Goal: Find specific page/section: Find specific page/section

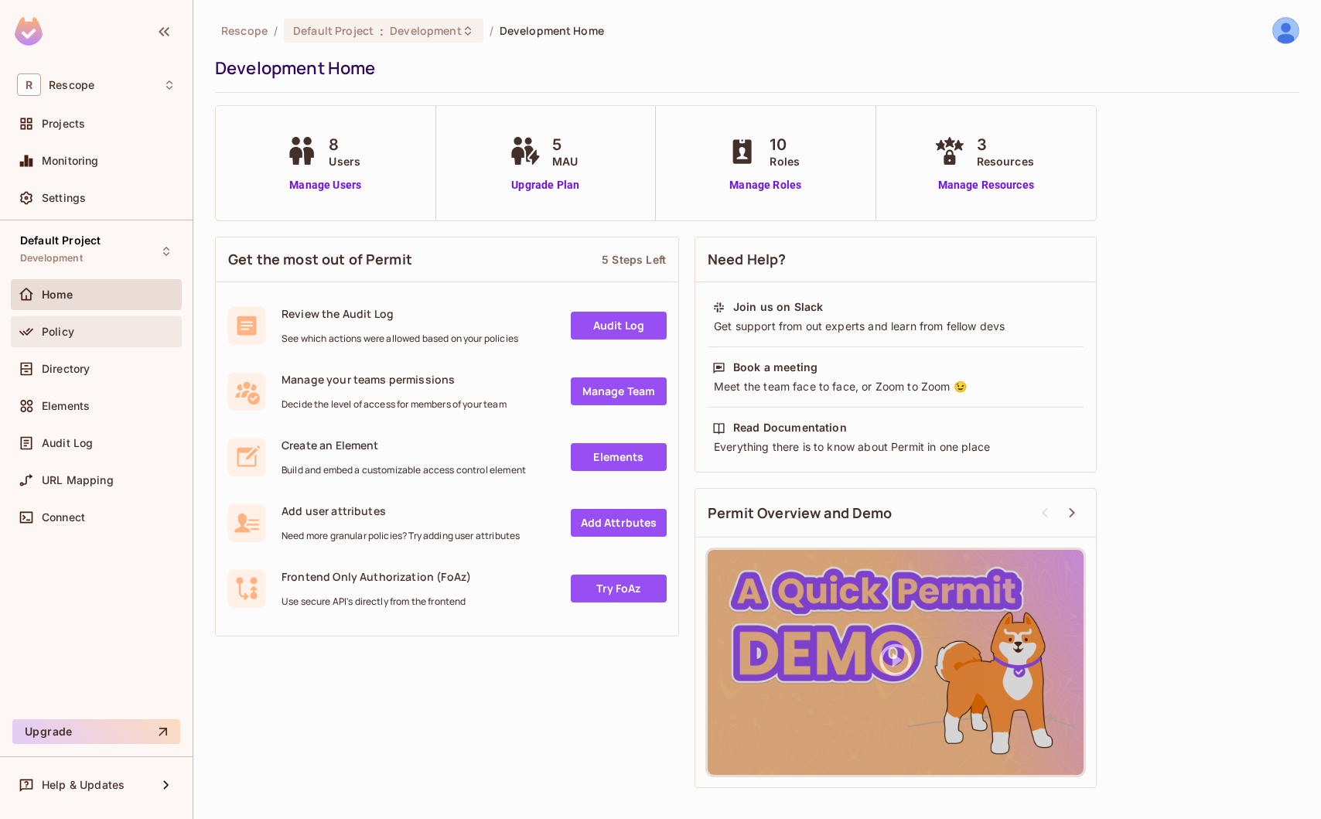
click at [115, 324] on div "Policy" at bounding box center [96, 332] width 159 height 19
